Goal: Task Accomplishment & Management: Manage account settings

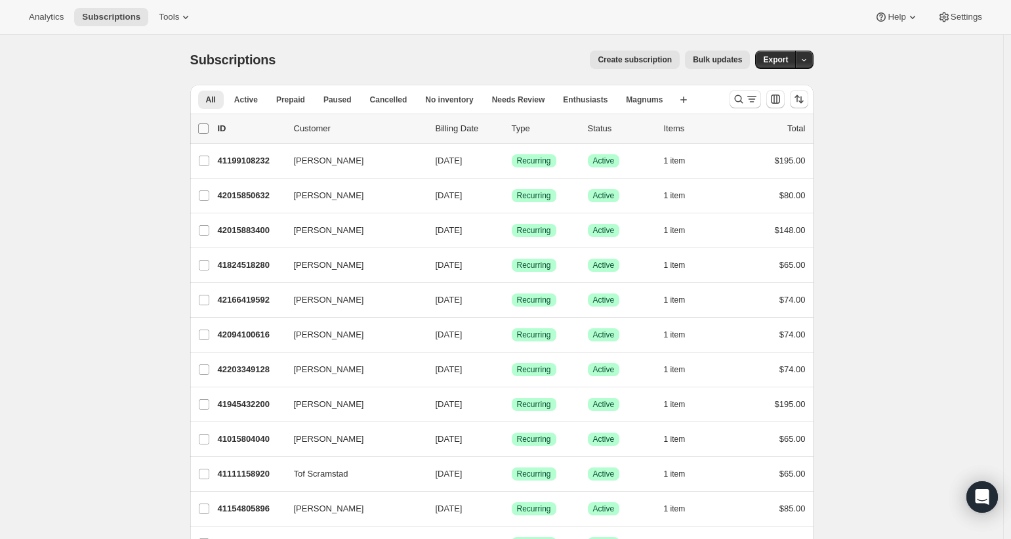
click at [205, 132] on input "0 selected" at bounding box center [203, 128] width 10 height 10
checkbox input "true"
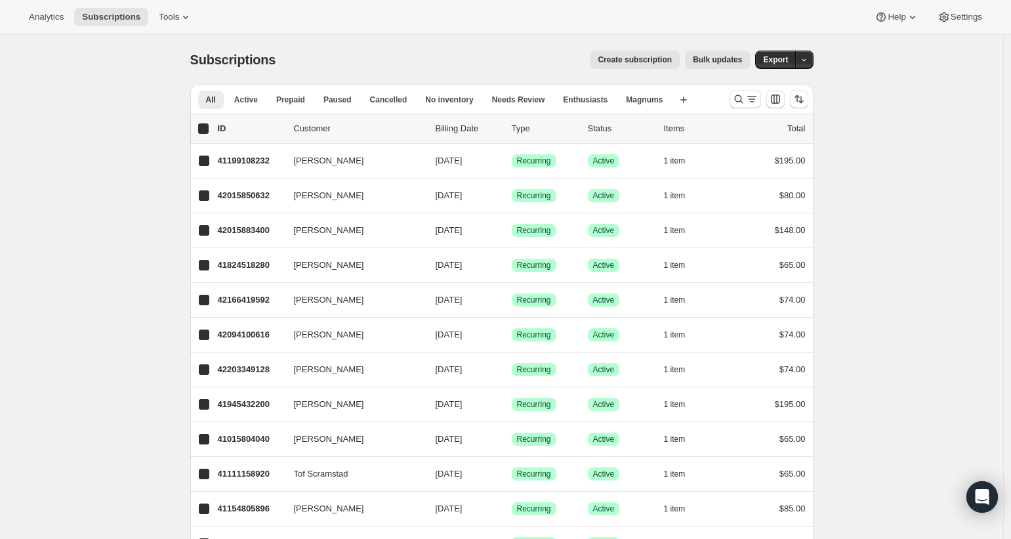
checkbox input "true"
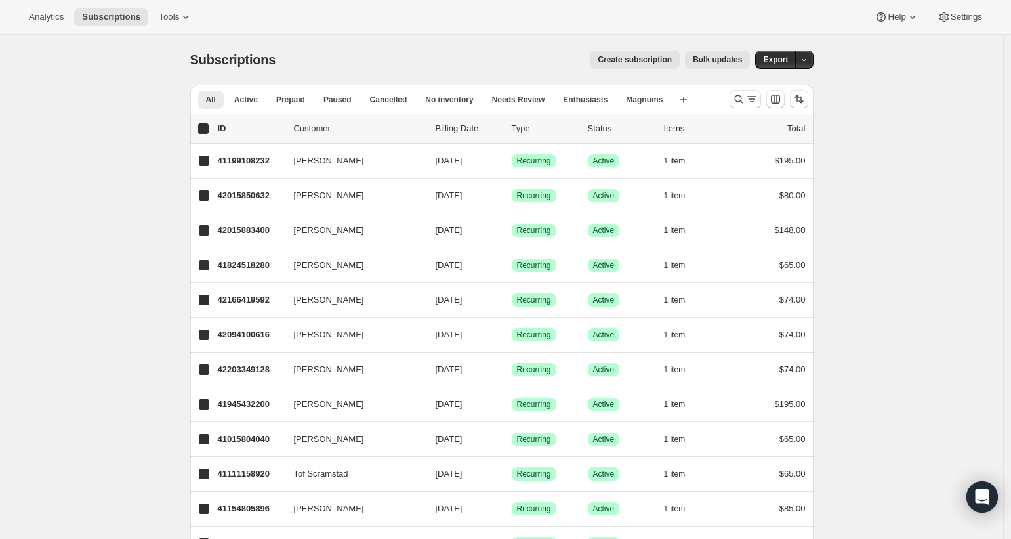
checkbox input "true"
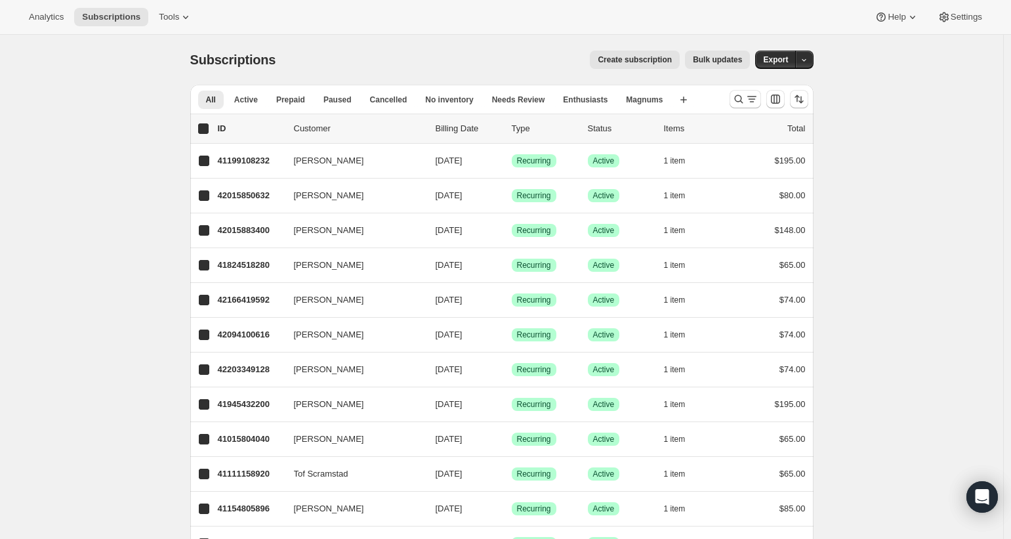
checkbox input "true"
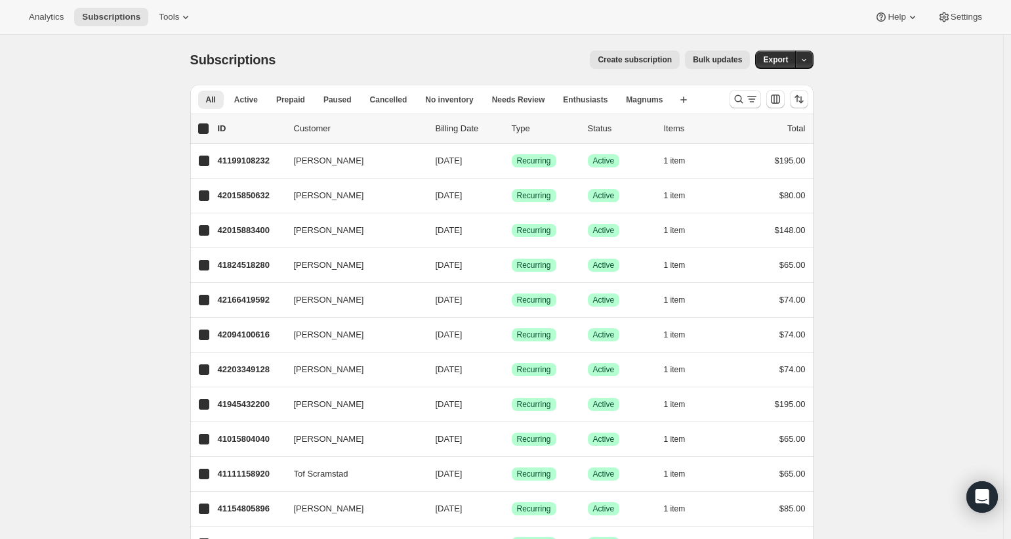
checkbox input "true"
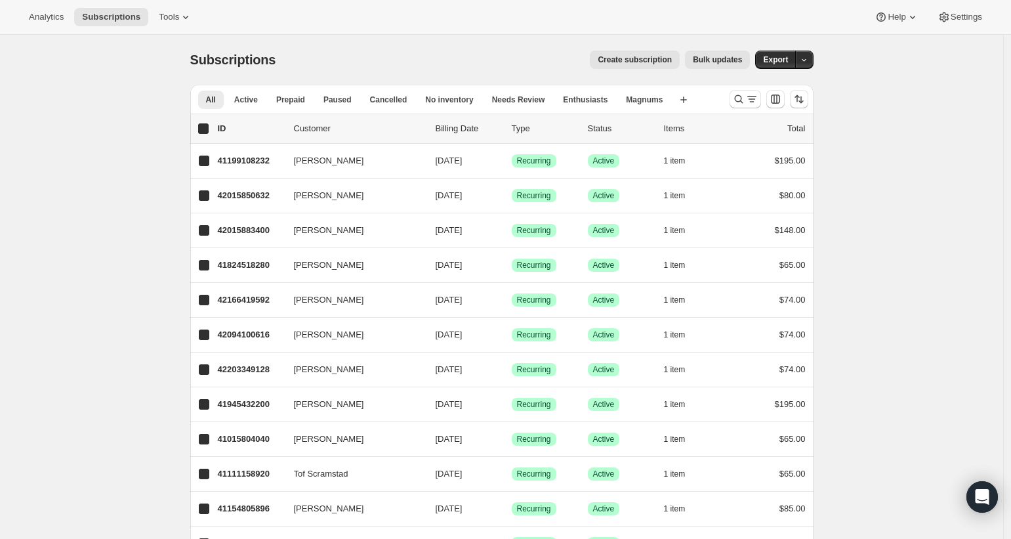
checkbox input "true"
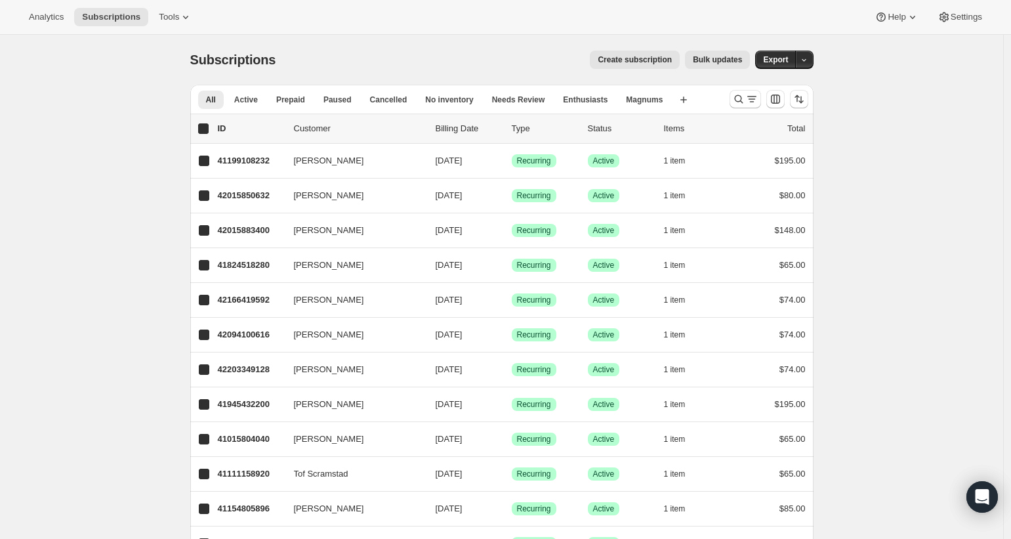
checkbox input "true"
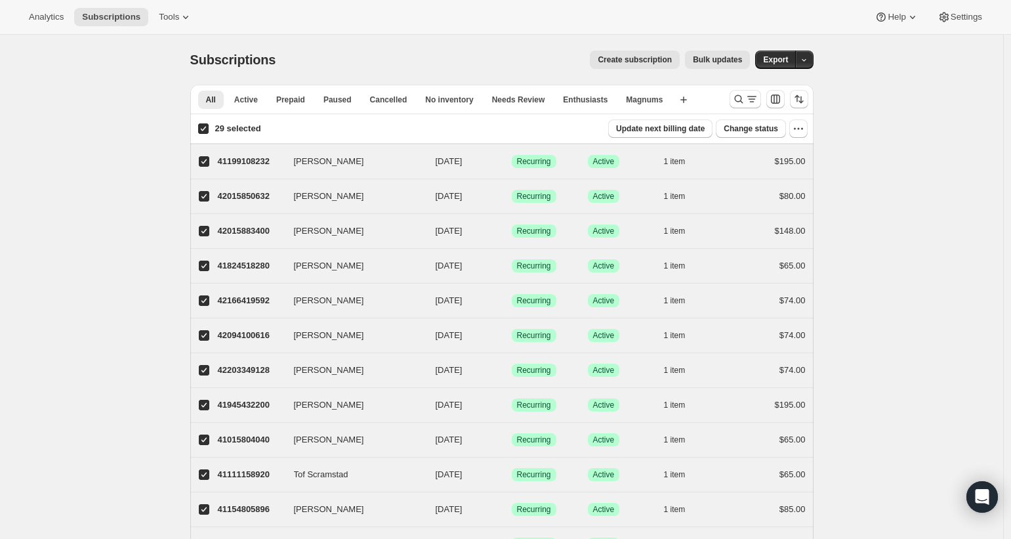
click at [205, 132] on input "29 selected" at bounding box center [203, 128] width 10 height 10
checkbox input "false"
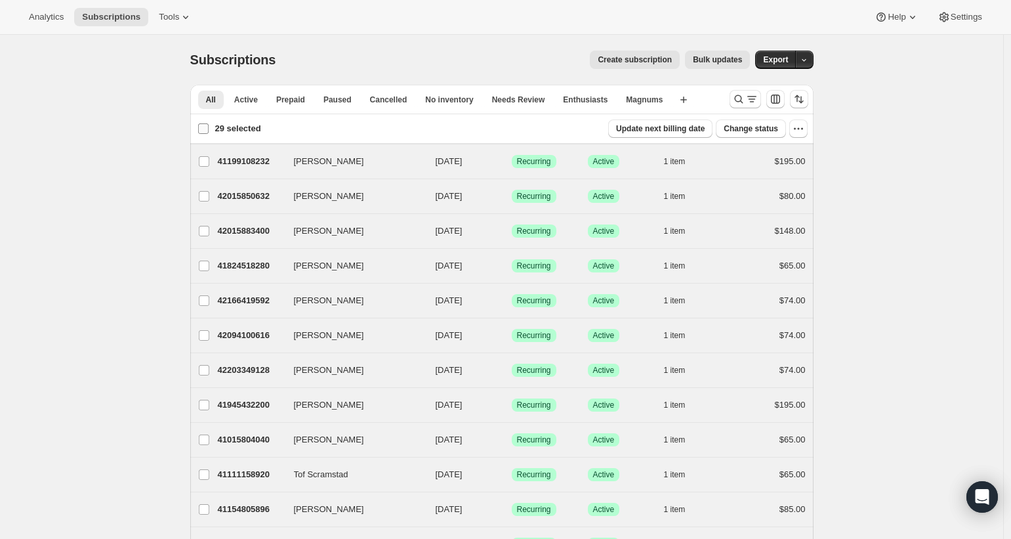
checkbox input "false"
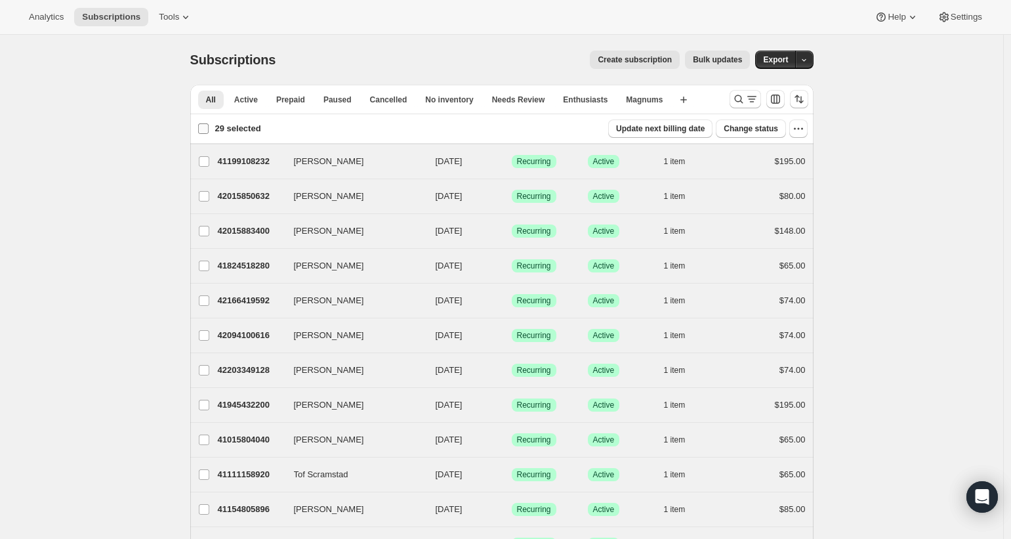
checkbox input "false"
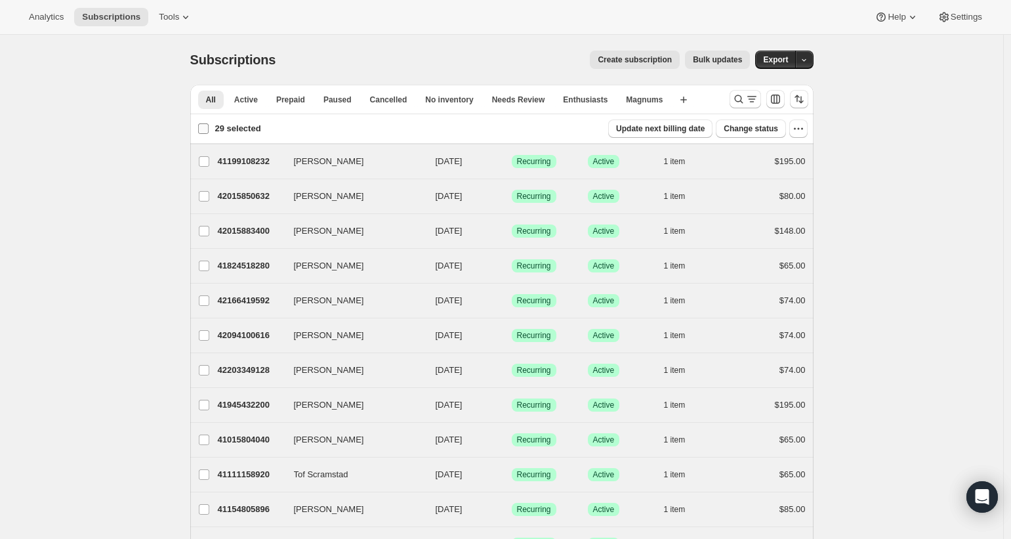
checkbox input "false"
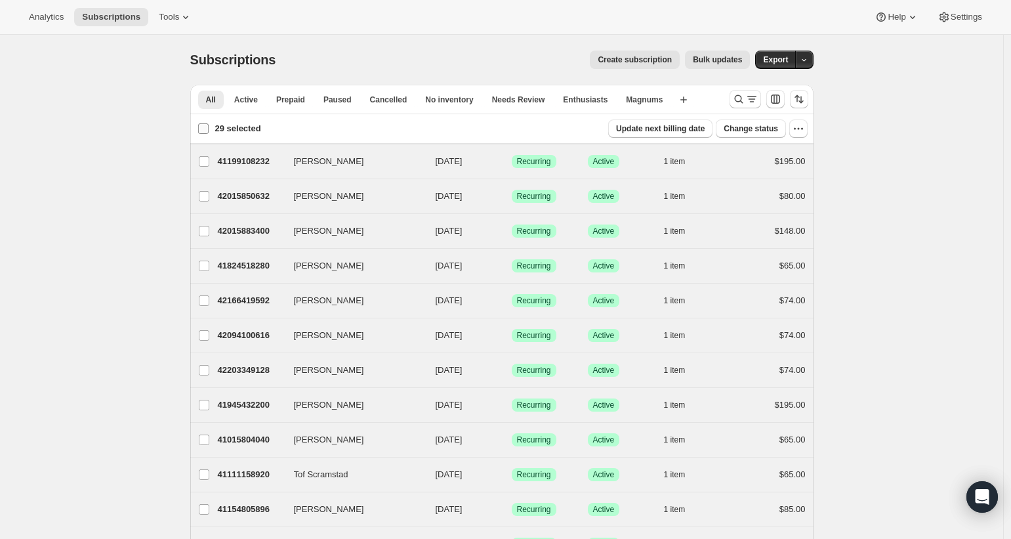
checkbox input "false"
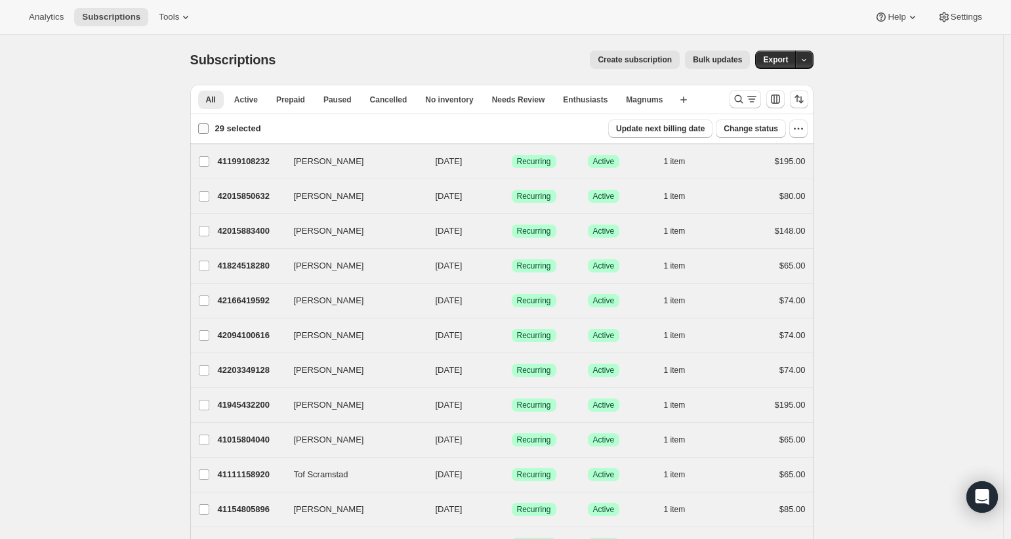
checkbox input "false"
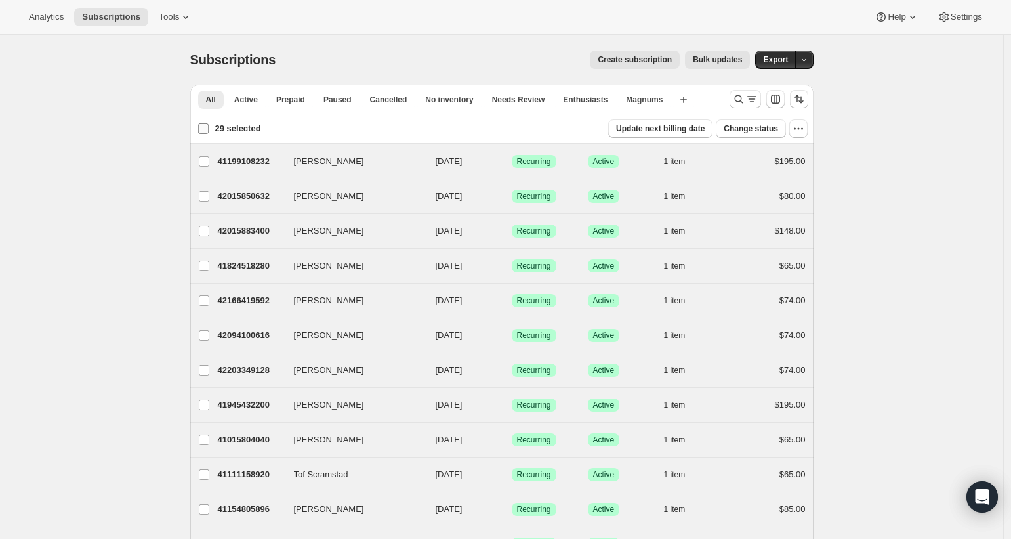
checkbox input "false"
